Goal: Task Accomplishment & Management: Manage account settings

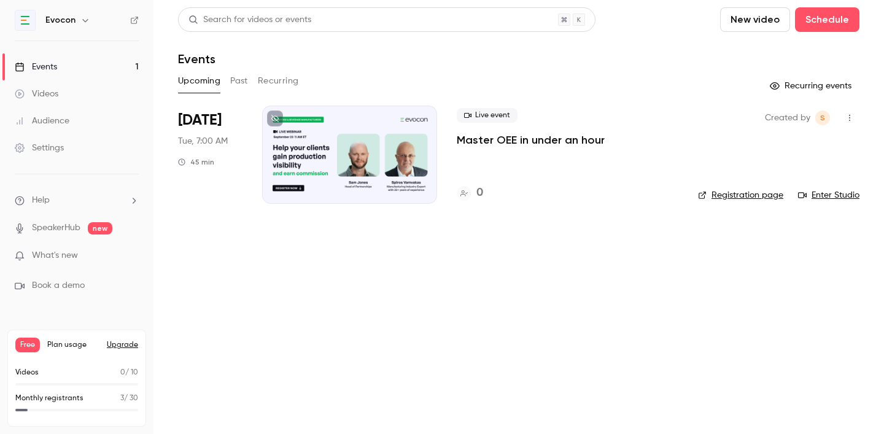
click at [341, 147] on div at bounding box center [349, 155] width 175 height 98
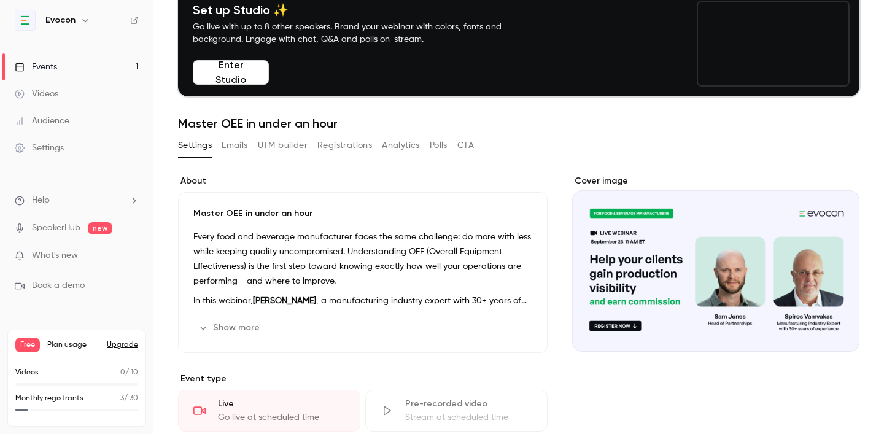
scroll to position [60, 0]
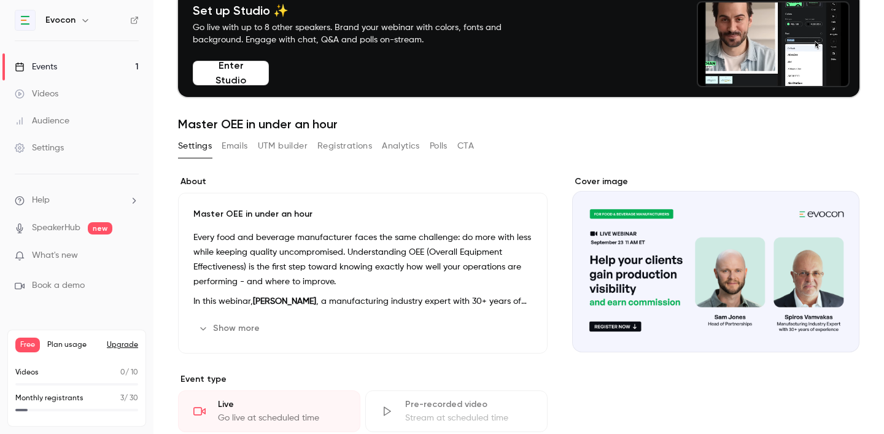
click at [243, 327] on button "Show more" at bounding box center [230, 329] width 74 height 20
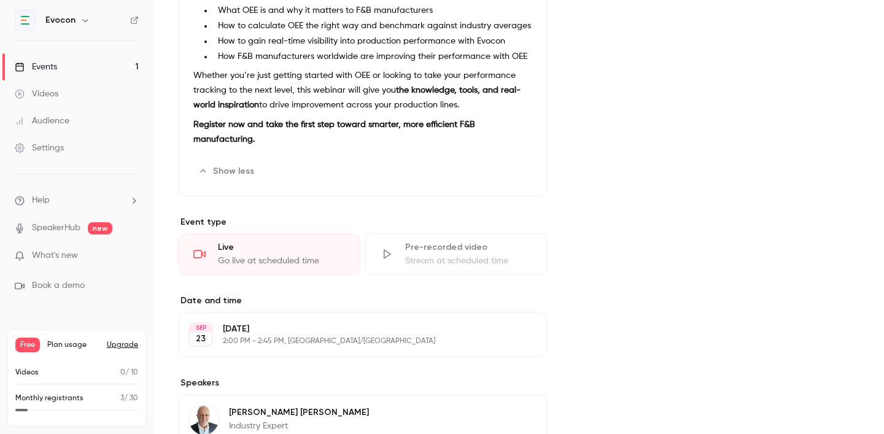
scroll to position [0, 0]
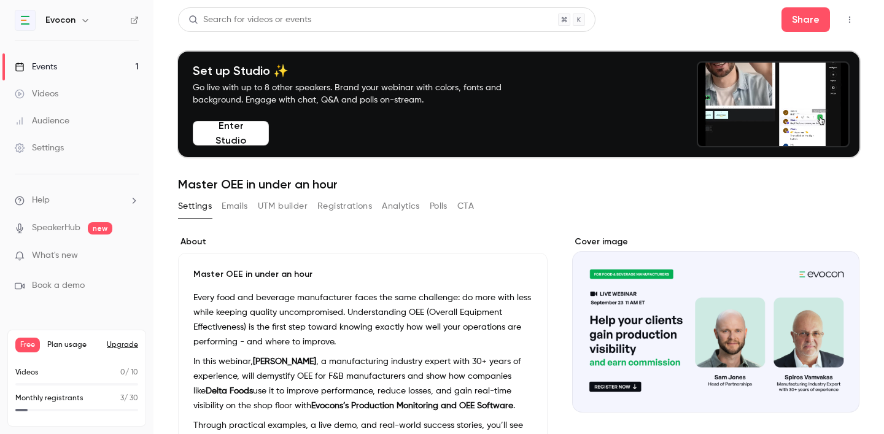
click at [248, 212] on button "Emails" at bounding box center [235, 207] width 26 height 20
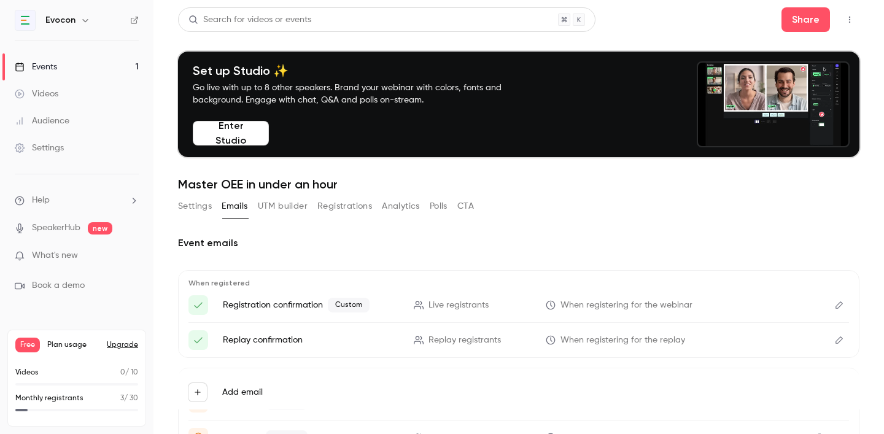
click at [838, 305] on icon "Edit" at bounding box center [839, 305] width 7 height 7
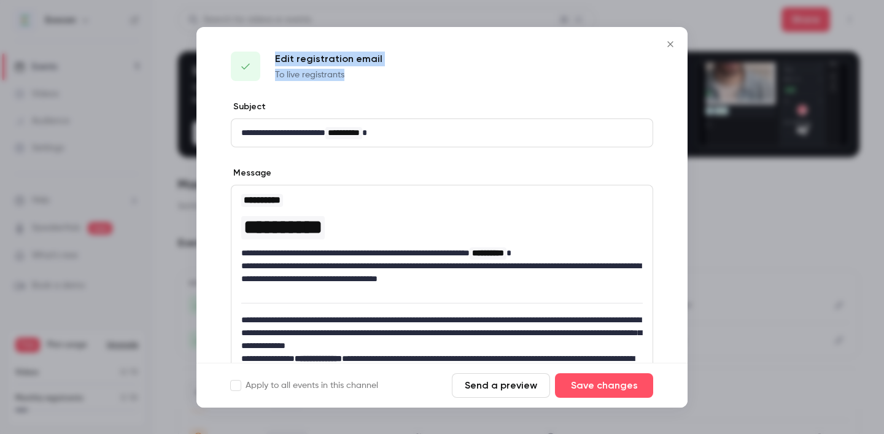
drag, startPoint x: 274, startPoint y: 57, endPoint x: 396, endPoint y: 84, distance: 124.7
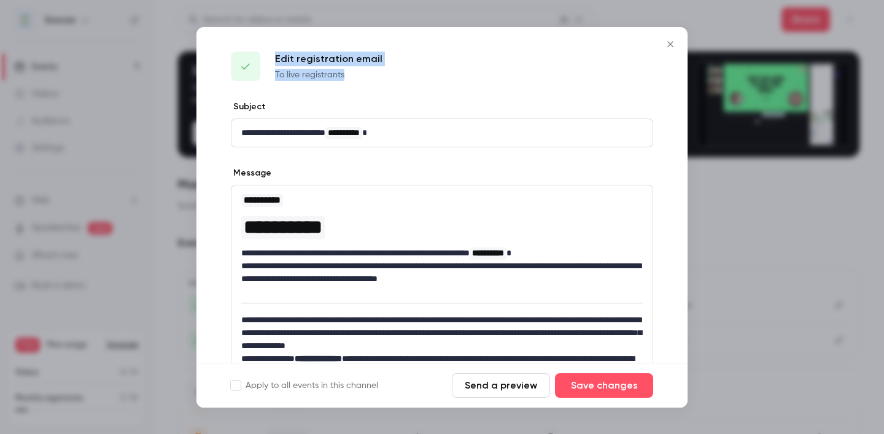
click at [396, 84] on div "Edit registration email To live registrants" at bounding box center [442, 64] width 491 height 74
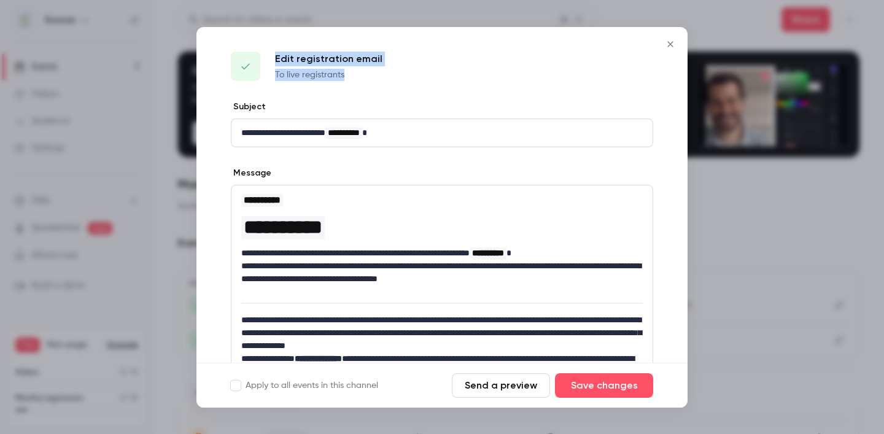
click at [396, 84] on div "Edit registration email To live registrants" at bounding box center [442, 64] width 491 height 74
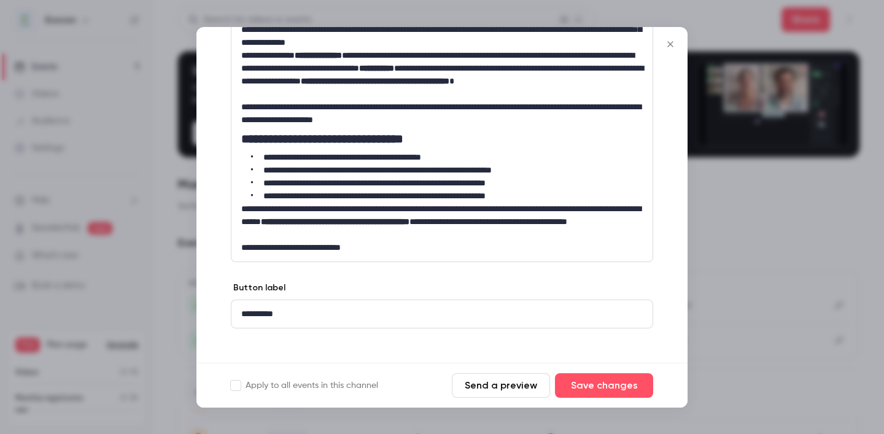
scroll to position [313, 0]
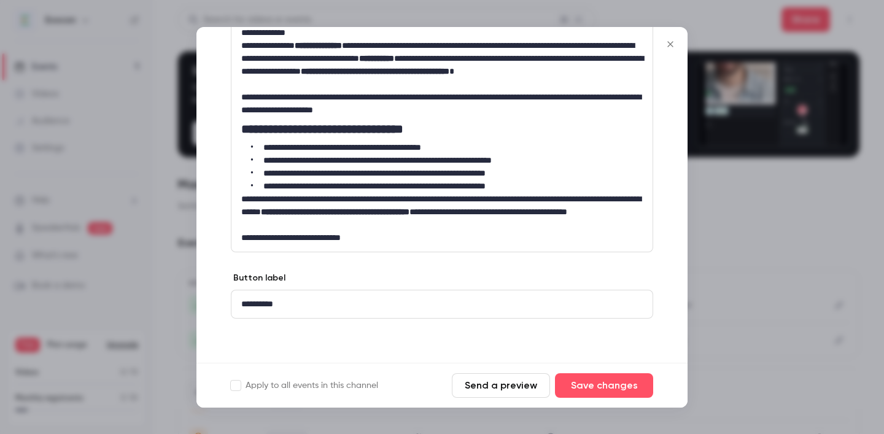
click at [674, 42] on icon "Close" at bounding box center [670, 44] width 15 height 10
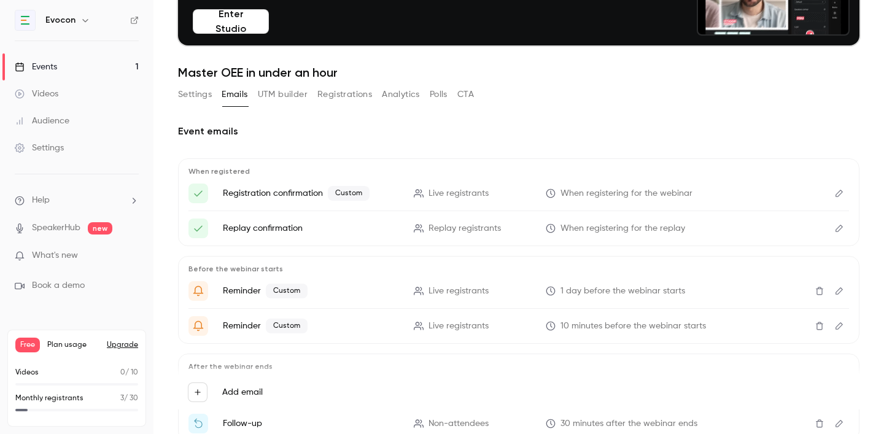
scroll to position [0, 0]
